Goal: Entertainment & Leisure: Consume media (video, audio)

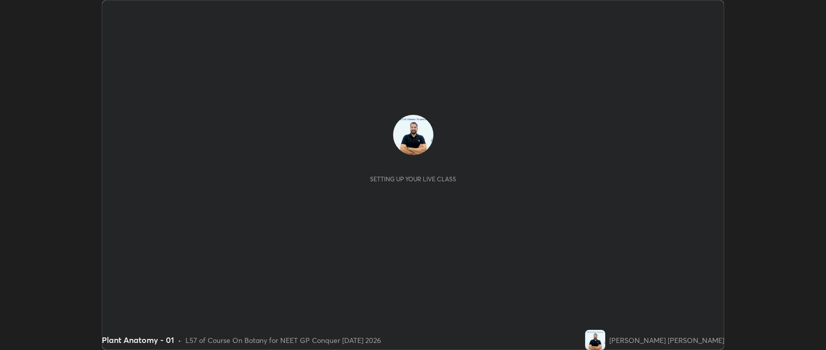
scroll to position [350, 826]
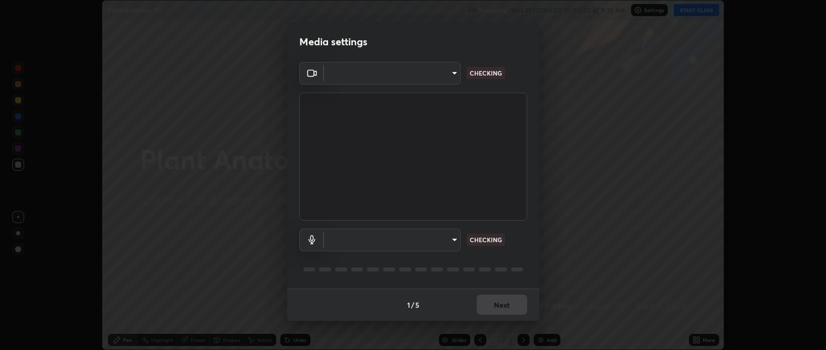
type input "bcb9d7dafccbd8d00e6ada9b6dd7e52ba20ca67bbbba0d0563dd421ab33f40a5"
type input "default"
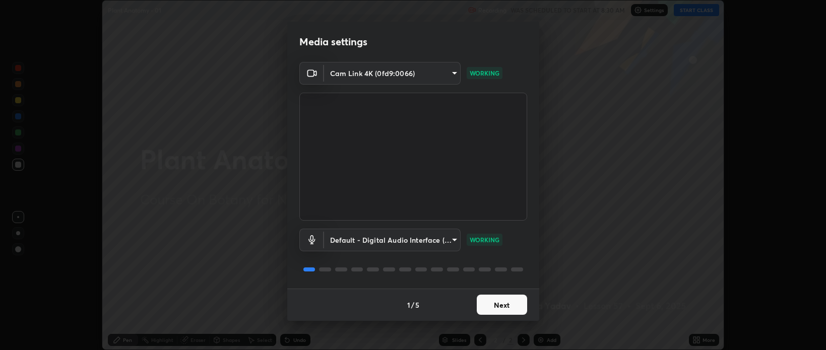
click at [494, 302] on button "Next" at bounding box center [502, 305] width 50 height 20
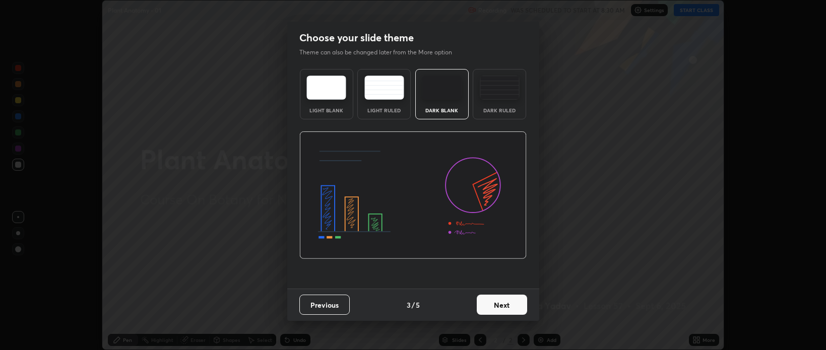
click at [496, 303] on button "Next" at bounding box center [502, 305] width 50 height 20
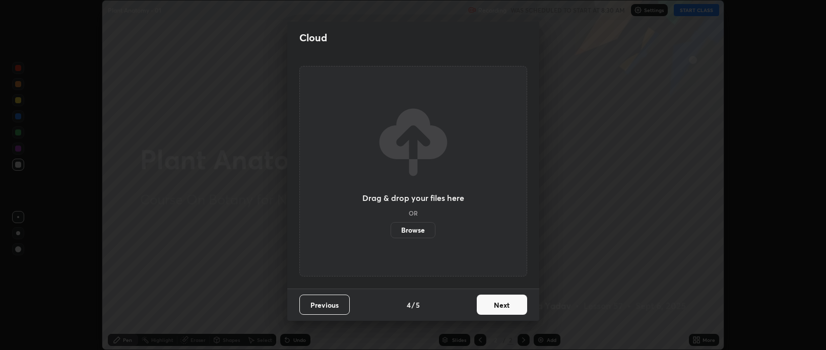
click at [501, 306] on button "Next" at bounding box center [502, 305] width 50 height 20
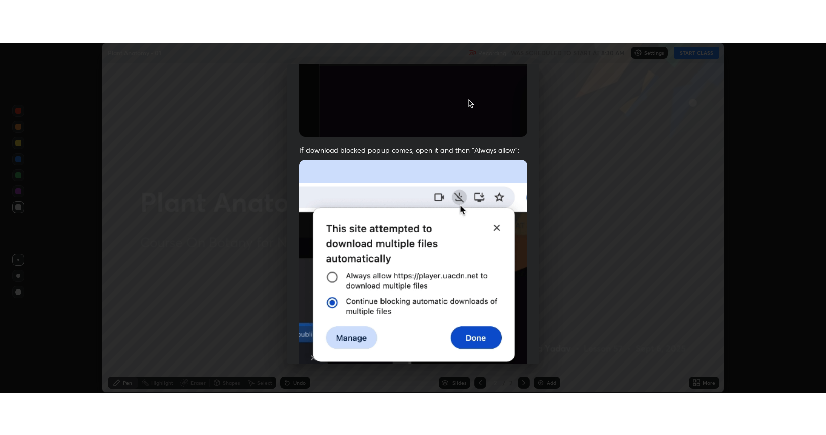
scroll to position [204, 0]
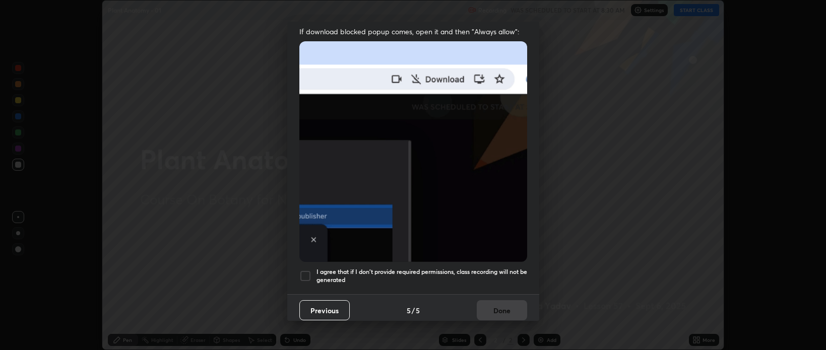
click at [306, 270] on div at bounding box center [305, 276] width 12 height 12
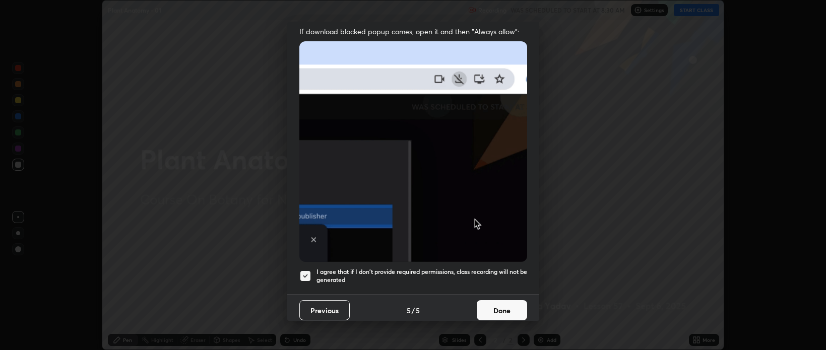
click at [496, 309] on button "Done" at bounding box center [502, 310] width 50 height 20
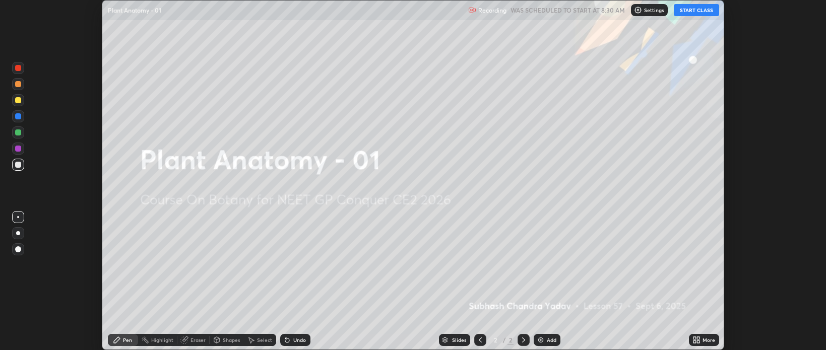
click at [692, 11] on button "START CLASS" at bounding box center [695, 10] width 45 height 12
click at [698, 342] on icon at bounding box center [698, 342] width 3 height 3
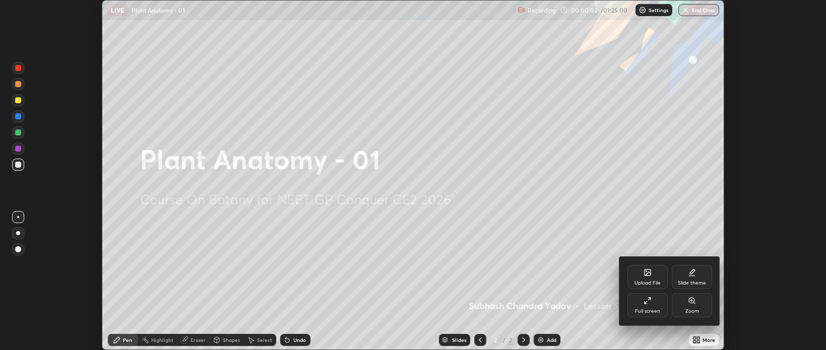
click at [646, 302] on icon at bounding box center [645, 302] width 3 height 3
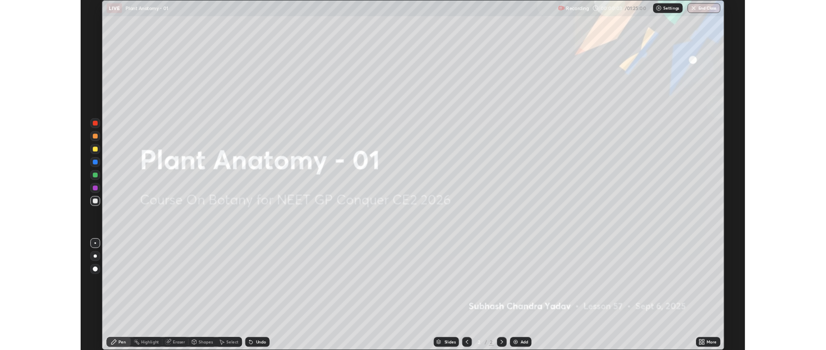
scroll to position [435, 826]
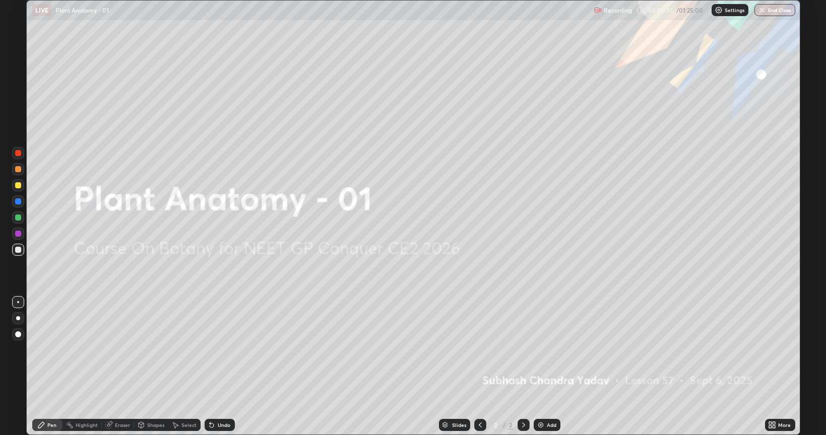
click at [536, 350] on img at bounding box center [540, 425] width 8 height 8
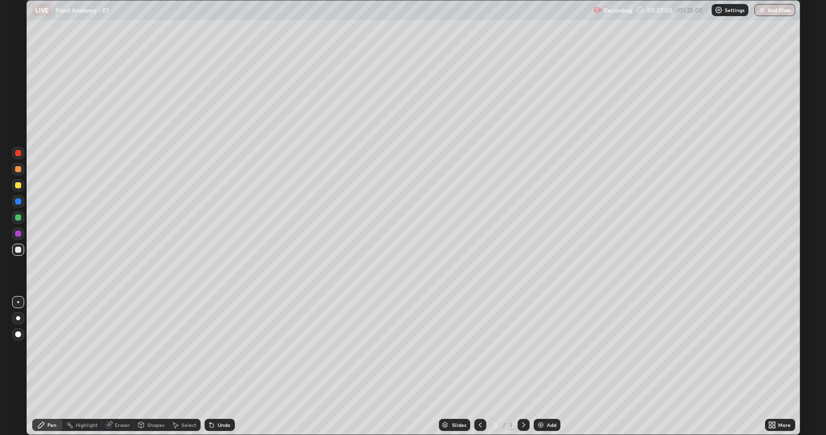
click at [537, 350] on img at bounding box center [540, 425] width 8 height 8
click at [19, 187] on div at bounding box center [18, 185] width 6 height 6
click at [537, 350] on img at bounding box center [540, 425] width 8 height 8
click at [534, 350] on div "Add" at bounding box center [546, 425] width 27 height 12
click at [20, 233] on div at bounding box center [18, 234] width 6 height 6
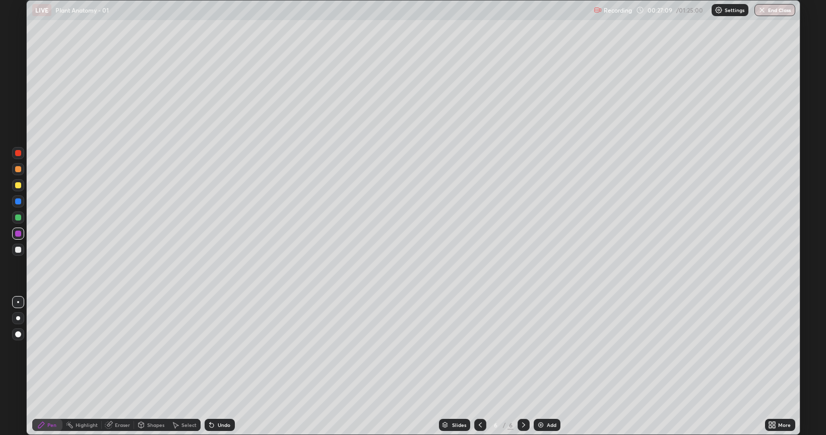
click at [542, 350] on img at bounding box center [540, 425] width 8 height 8
click at [16, 186] on div at bounding box center [18, 185] width 6 height 6
click at [17, 217] on div at bounding box center [18, 218] width 6 height 6
click at [13, 177] on div at bounding box center [18, 185] width 12 height 16
click at [770, 350] on icon at bounding box center [770, 427] width 3 height 3
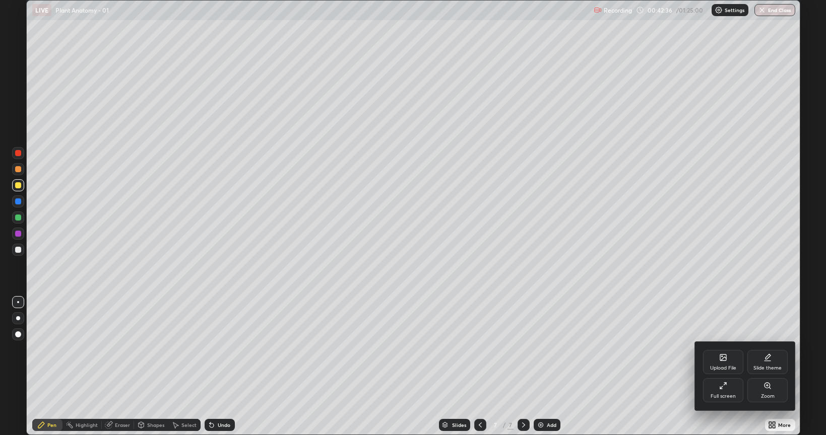
click at [724, 350] on icon at bounding box center [723, 386] width 8 height 8
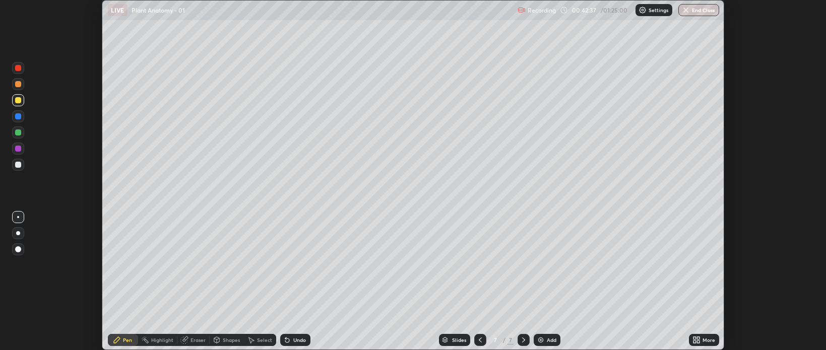
scroll to position [50023, 49548]
click at [391, 331] on div "Slides 7 / 7 Add" at bounding box center [499, 340] width 379 height 20
click at [426, 330] on div "Slides 7 / 7 Add" at bounding box center [499, 340] width 379 height 20
click at [538, 343] on img at bounding box center [540, 340] width 8 height 8
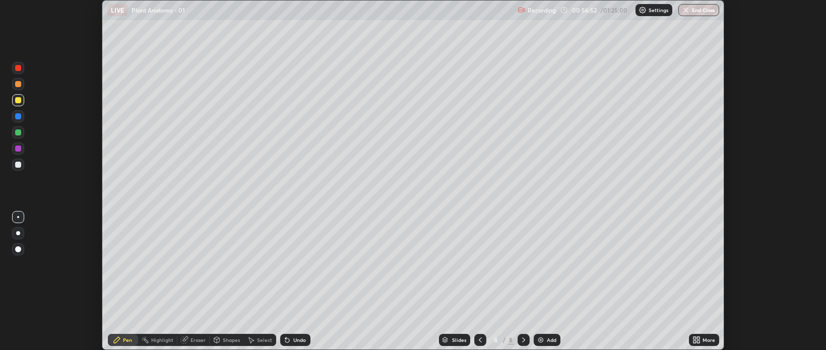
click at [193, 343] on div "Eraser" at bounding box center [197, 340] width 15 height 5
click at [123, 342] on div "Pen" at bounding box center [127, 340] width 9 height 5
click at [538, 342] on img at bounding box center [540, 340] width 8 height 8
click at [14, 167] on div at bounding box center [18, 165] width 12 height 12
click at [537, 342] on img at bounding box center [540, 340] width 8 height 8
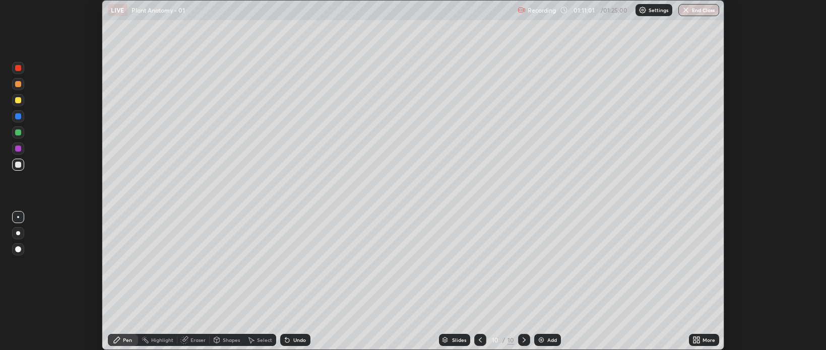
click at [17, 85] on div at bounding box center [18, 84] width 6 height 6
click at [20, 132] on div at bounding box center [18, 132] width 6 height 6
click at [697, 8] on button "End Class" at bounding box center [698, 10] width 41 height 12
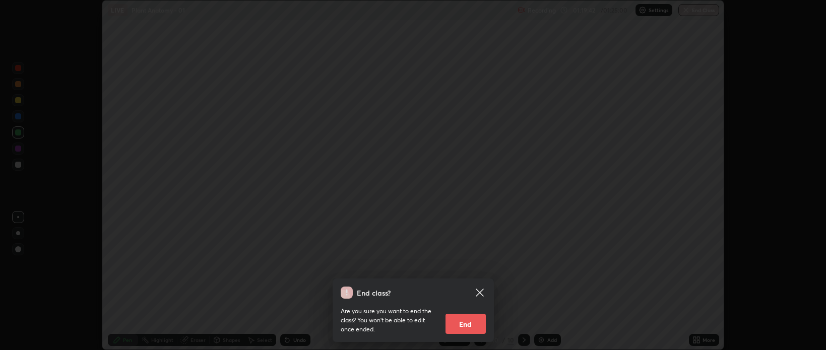
click at [470, 324] on button "End" at bounding box center [465, 324] width 40 height 20
